Goal: Find specific page/section: Find specific page/section

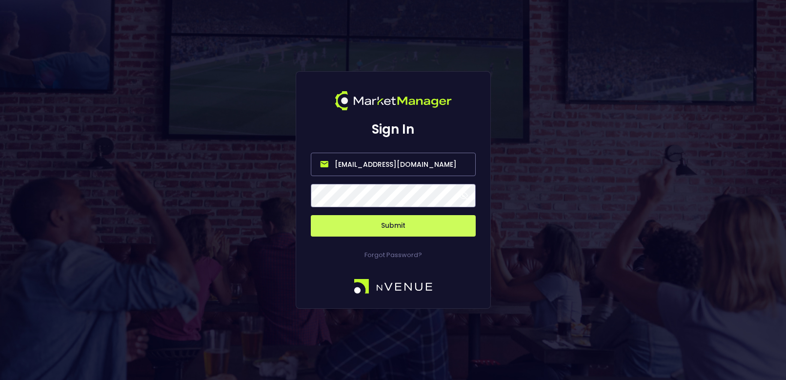
click at [397, 161] on input "[EMAIL_ADDRESS][DOMAIN_NAME]" at bounding box center [393, 164] width 165 height 23
click at [396, 159] on input "[EMAIL_ADDRESS][DOMAIN_NAME]" at bounding box center [393, 164] width 165 height 23
type input "[PERSON_NAME][EMAIL_ADDRESS][DOMAIN_NAME]"
click at [394, 222] on button "Submit" at bounding box center [393, 225] width 165 height 21
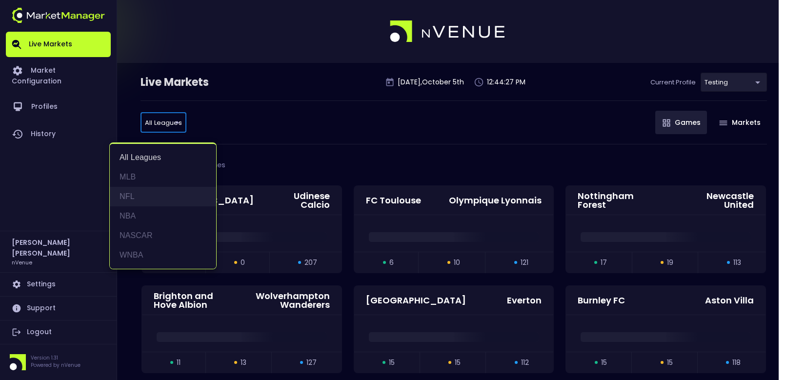
click at [155, 194] on li "NFL" at bounding box center [163, 197] width 106 height 20
type input "NFL"
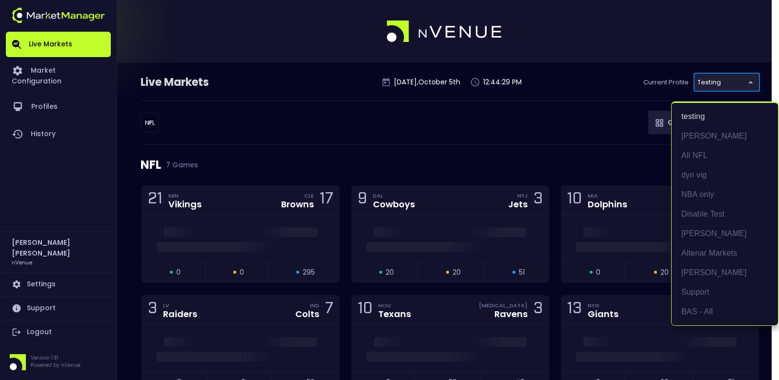
click at [758, 88] on body "Live Markets Market Configuration Profiles History [PERSON_NAME] nVenue Setting…" at bounding box center [389, 276] width 779 height 552
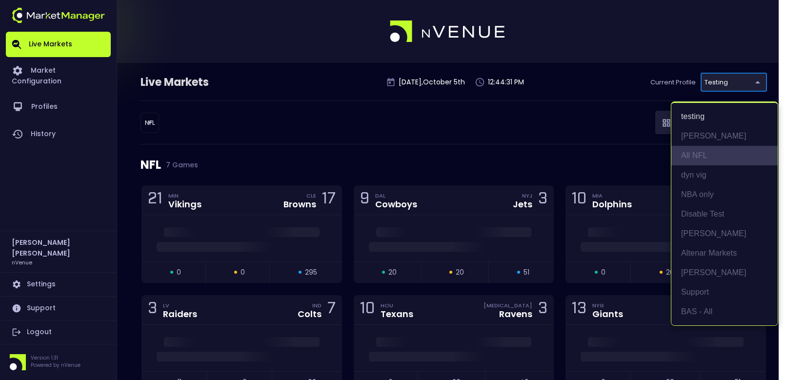
click at [700, 156] on li "All NFL" at bounding box center [724, 156] width 106 height 20
type input "9d8bad92-567c-44a6-ba12-e9bc101fa057"
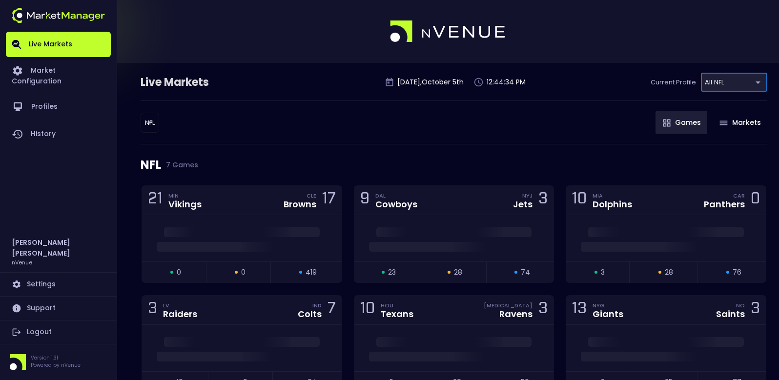
click at [396, 154] on div "NFL 7 Games" at bounding box center [454, 164] width 627 height 41
